Goal: Transaction & Acquisition: Purchase product/service

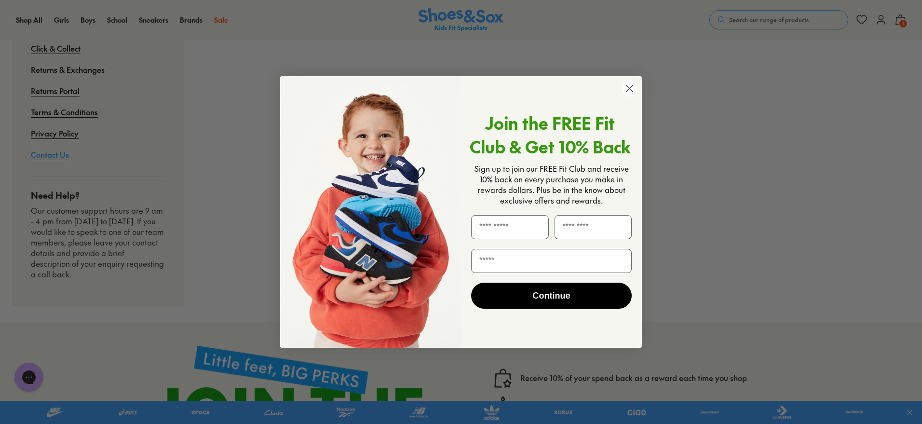
scroll to position [507, 0]
click at [623, 91] on circle "Close dialog" at bounding box center [629, 89] width 16 height 16
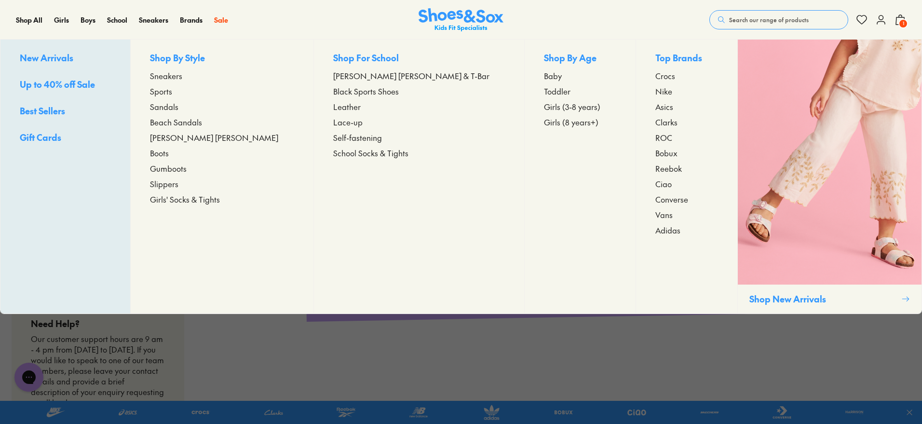
scroll to position [0, 0]
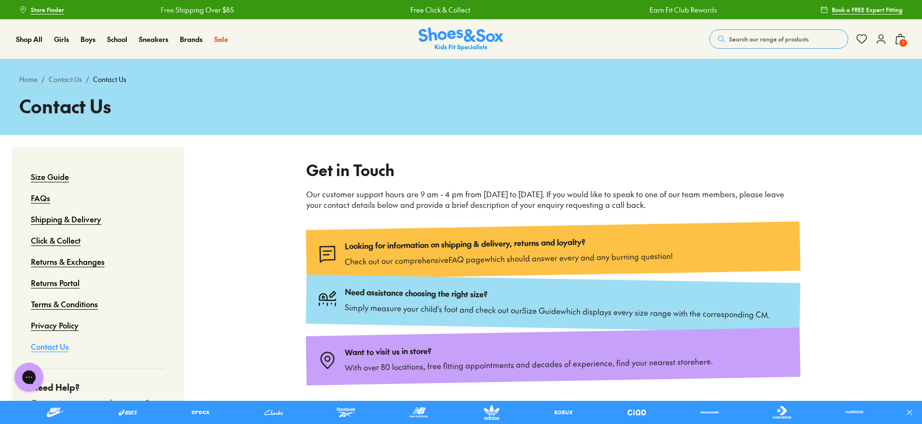
click at [754, 40] on span "Search our range of products" at bounding box center [769, 39] width 80 height 9
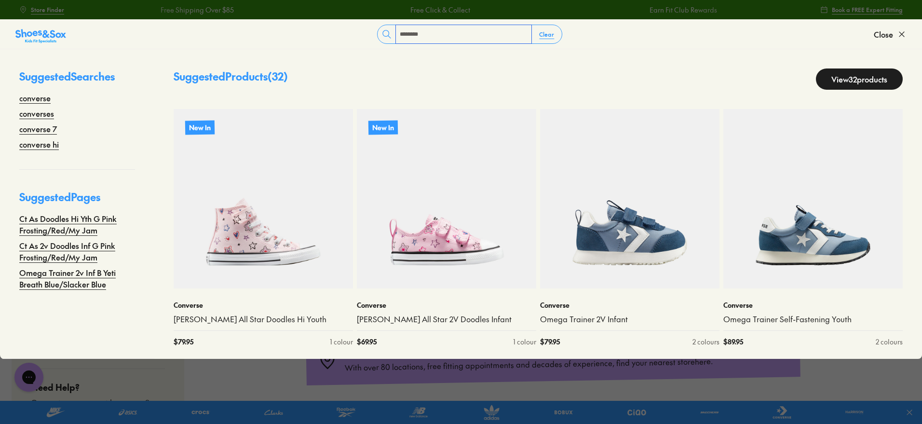
type input "********"
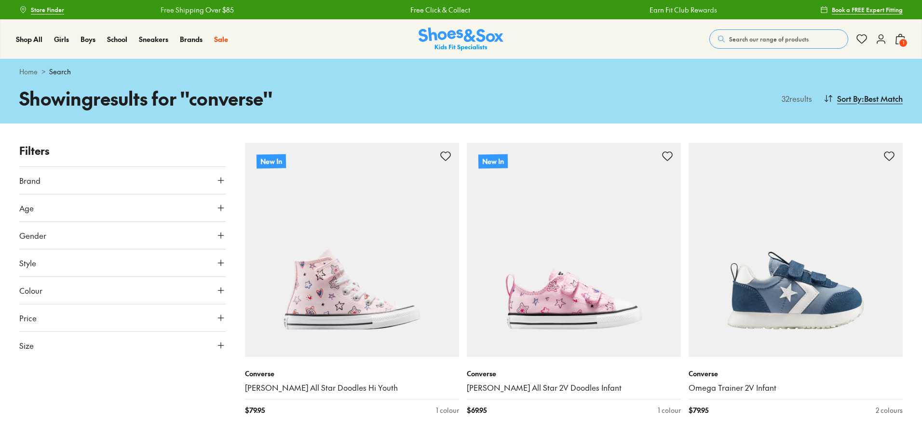
click at [39, 343] on button "Size" at bounding box center [122, 345] width 206 height 27
click at [177, 371] on button "US" at bounding box center [189, 373] width 67 height 18
click at [75, 380] on button "4" at bounding box center [69, 391] width 31 height 23
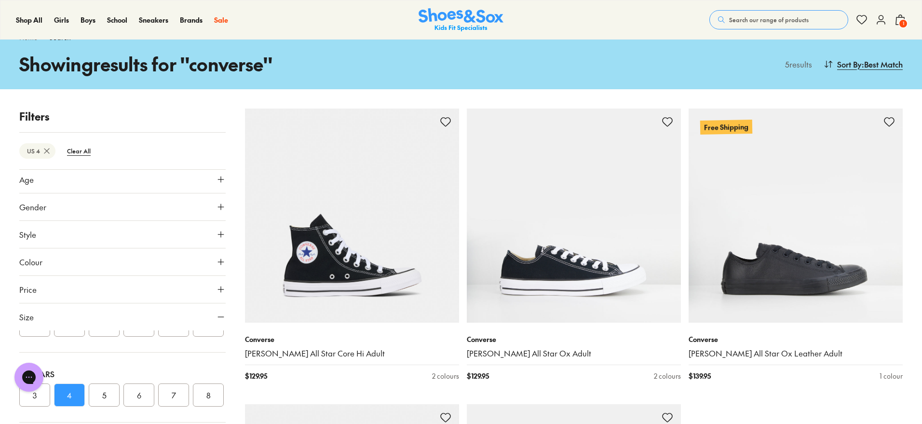
scroll to position [32, 0]
